Goal: Task Accomplishment & Management: Manage account settings

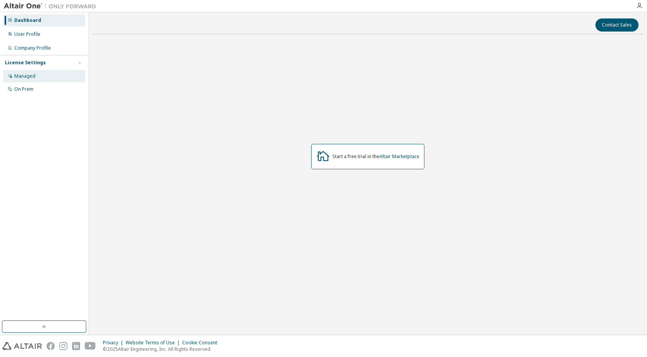
click at [45, 74] on div "Managed" at bounding box center [44, 76] width 82 height 12
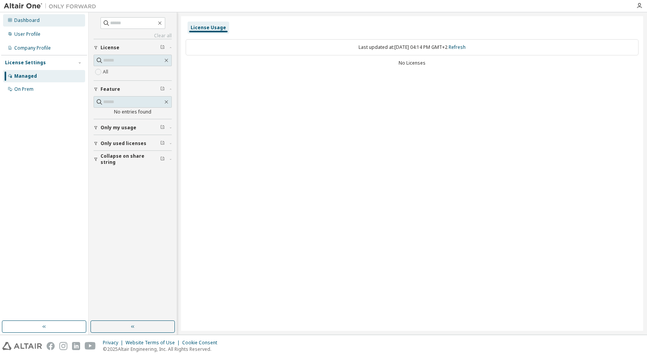
click at [54, 23] on div "Dashboard" at bounding box center [44, 20] width 82 height 12
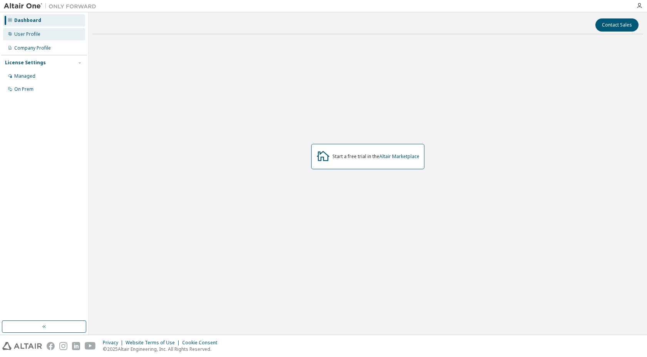
click at [25, 32] on div "User Profile" at bounding box center [27, 34] width 26 height 6
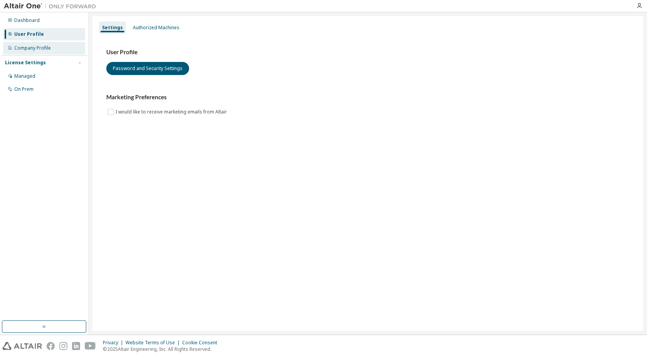
click at [36, 47] on div "Company Profile" at bounding box center [32, 48] width 37 height 6
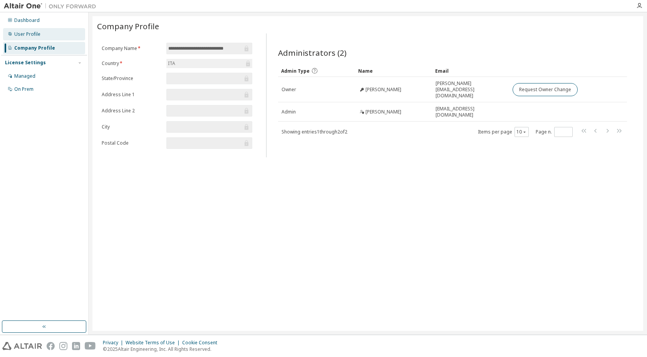
click at [44, 35] on div "User Profile" at bounding box center [44, 34] width 82 height 12
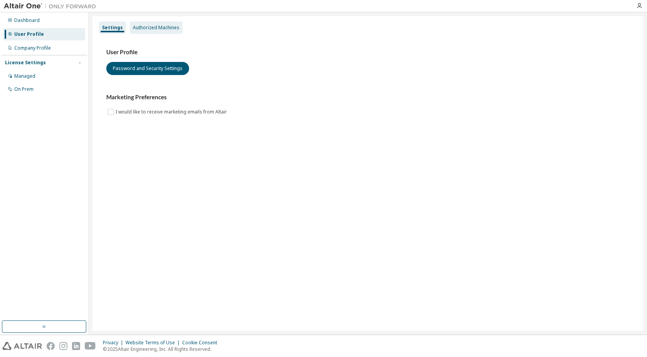
click at [152, 25] on div "Authorized Machines" at bounding box center [156, 28] width 47 height 6
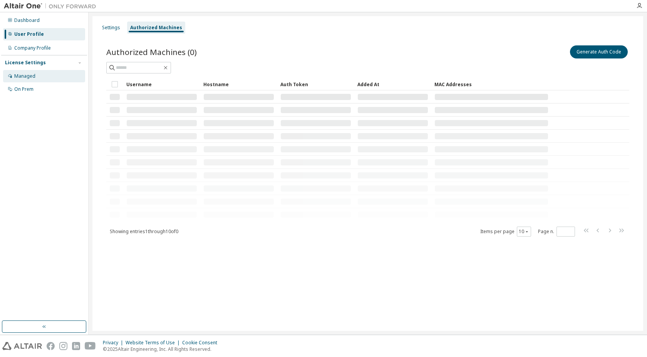
click at [41, 77] on div "Managed" at bounding box center [44, 76] width 82 height 12
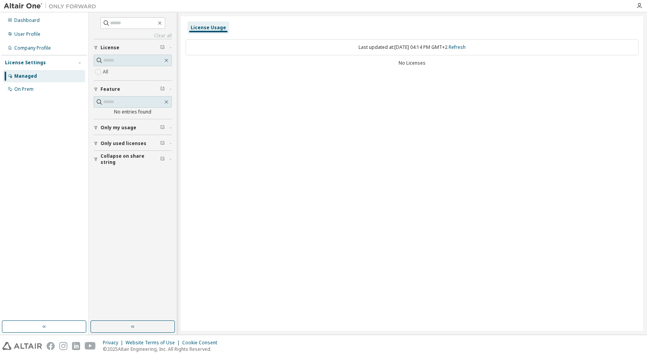
click at [126, 120] on button "Only my usage" at bounding box center [133, 127] width 78 height 17
click at [125, 129] on span "Only my usage" at bounding box center [119, 128] width 36 height 6
click at [30, 10] on div at bounding box center [50, 6] width 100 height 12
click at [39, 24] on div "Dashboard" at bounding box center [44, 20] width 82 height 12
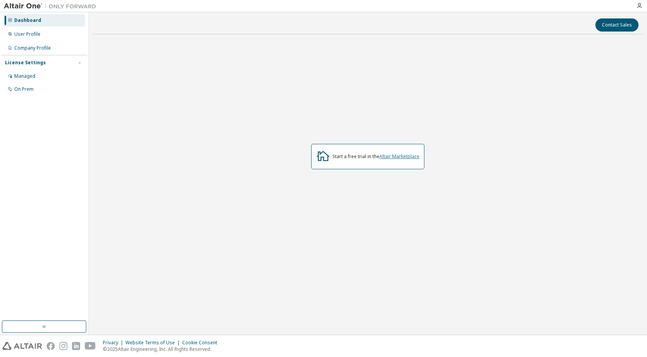
click at [396, 156] on link "Altair Marketplace" at bounding box center [399, 156] width 40 height 7
click at [42, 89] on div "On Prem" at bounding box center [44, 89] width 82 height 12
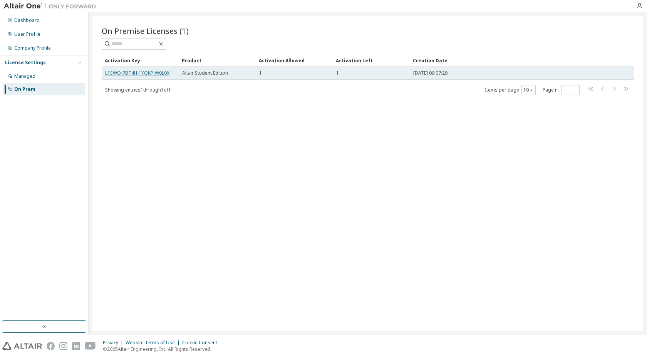
click at [126, 74] on link "L1SWO-7BT4H-1YOKP-W0L0X" at bounding box center [137, 73] width 64 height 7
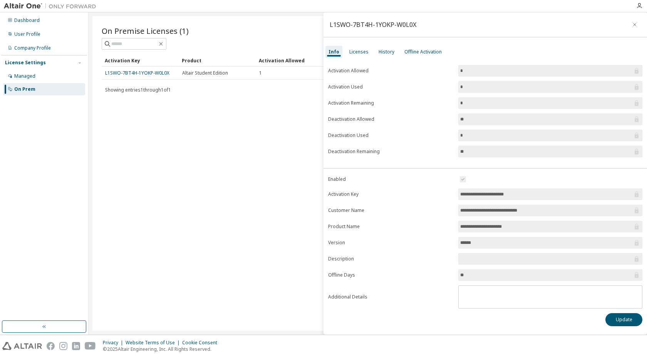
click at [481, 193] on input "**********" at bounding box center [546, 195] width 173 height 8
